Goal: Information Seeking & Learning: Learn about a topic

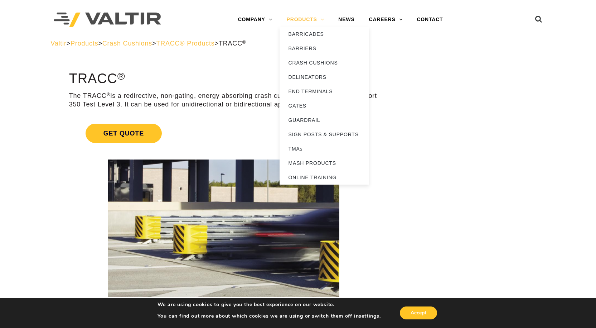
click at [313, 15] on link "PRODUCTS" at bounding box center [306, 20] width 52 height 14
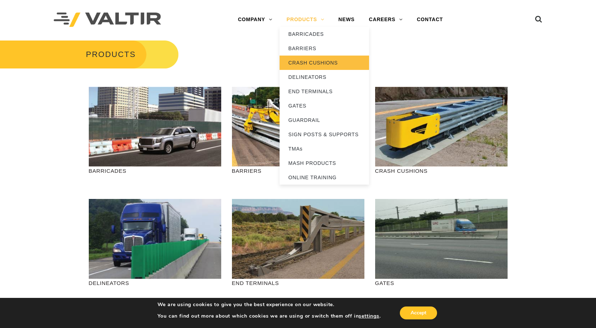
click at [309, 66] on link "CRASH CUSHIONS" at bounding box center [325, 63] width 90 height 14
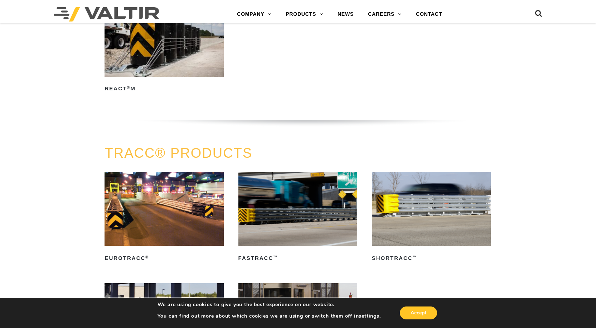
scroll to position [1110, 0]
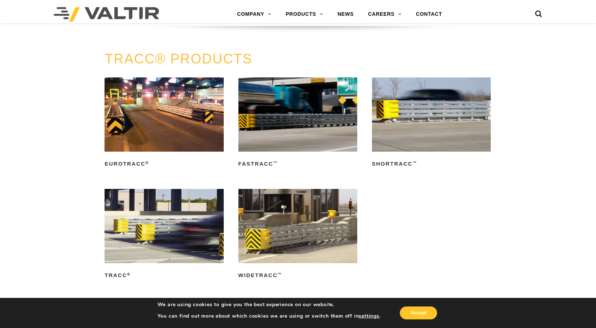
click at [320, 230] on img at bounding box center [297, 226] width 119 height 74
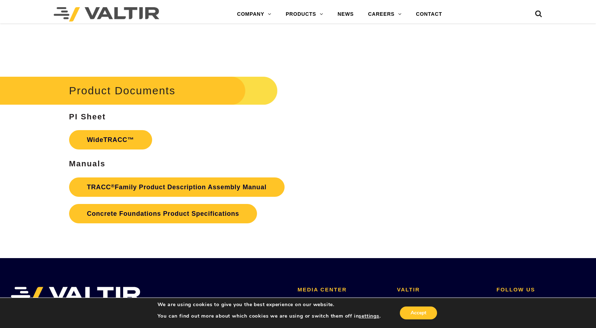
scroll to position [1146, 0]
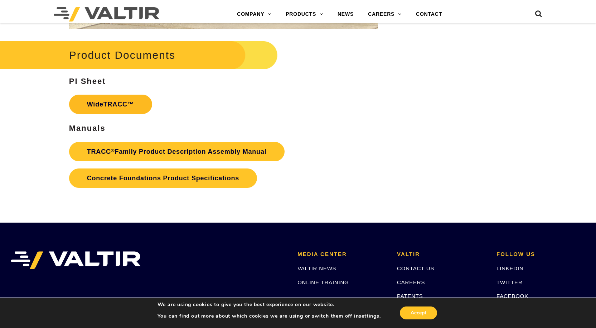
click at [124, 98] on link "WideTRACC™" at bounding box center [110, 104] width 83 height 19
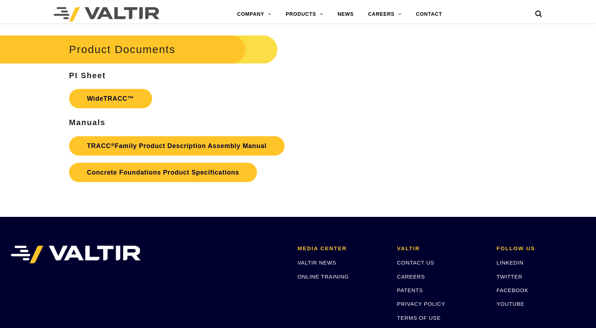
scroll to position [1146, 0]
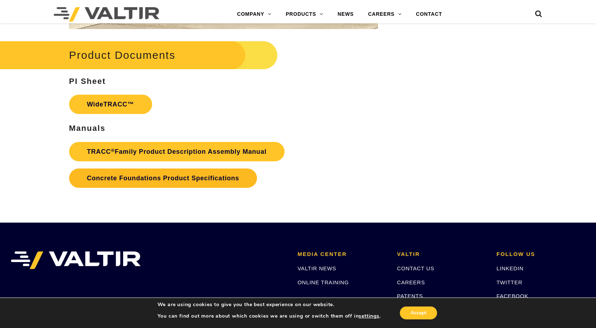
click at [219, 180] on link "Concrete Foundations Product Specifications" at bounding box center [163, 177] width 188 height 19
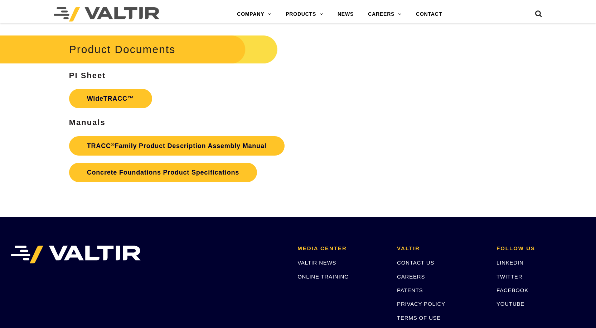
scroll to position [1146, 0]
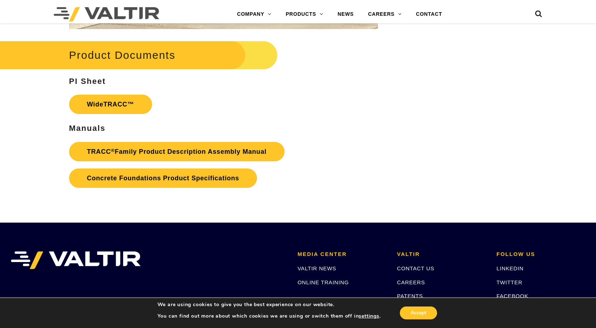
click at [340, 100] on p "WideTRACC™" at bounding box center [223, 104] width 309 height 26
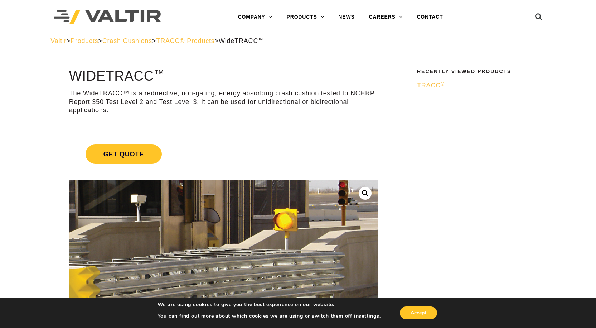
scroll to position [0, 0]
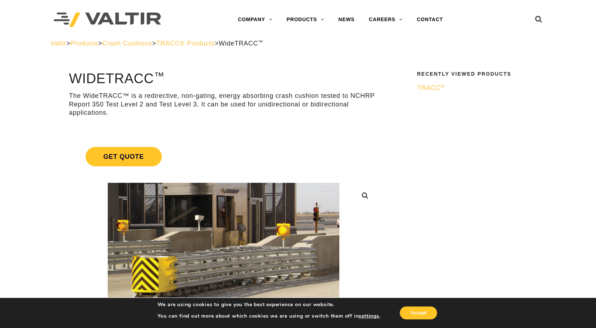
click at [437, 87] on span "TRACC ®" at bounding box center [431, 87] width 28 height 7
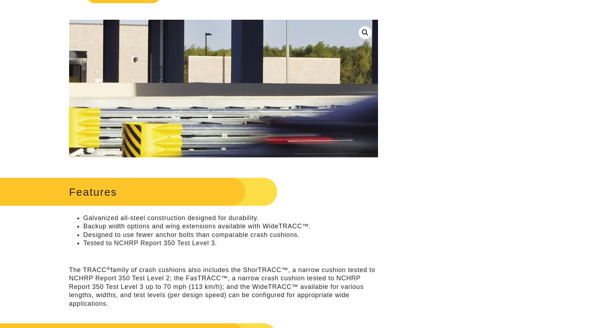
scroll to position [215, 0]
